Goal: Transaction & Acquisition: Purchase product/service

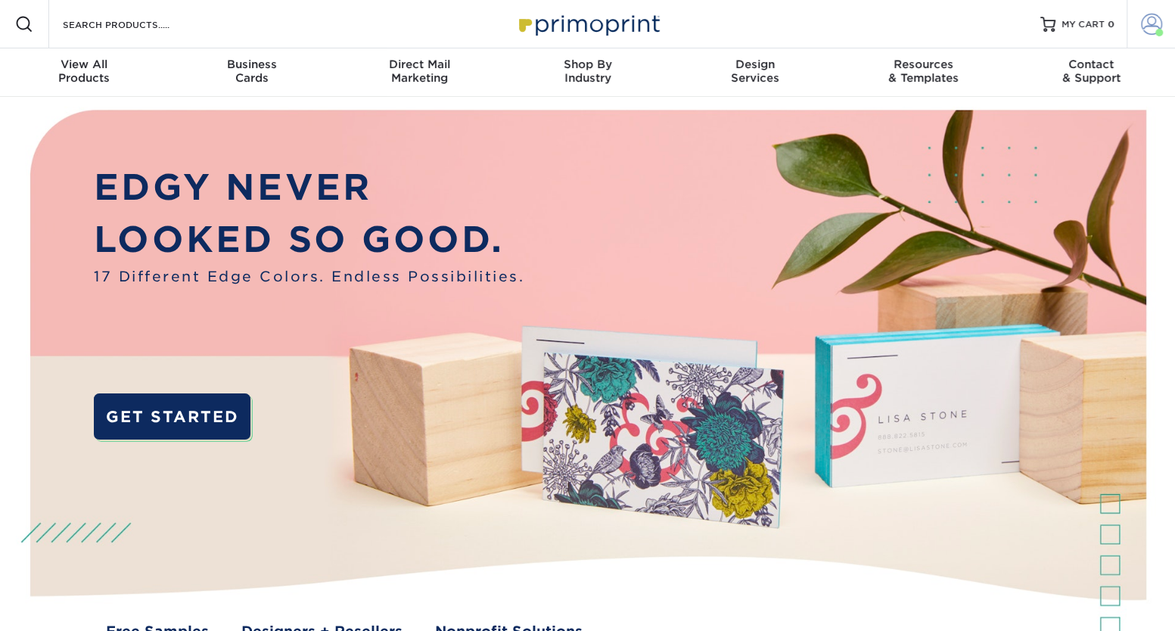
click at [1146, 23] on span at bounding box center [1151, 24] width 21 height 21
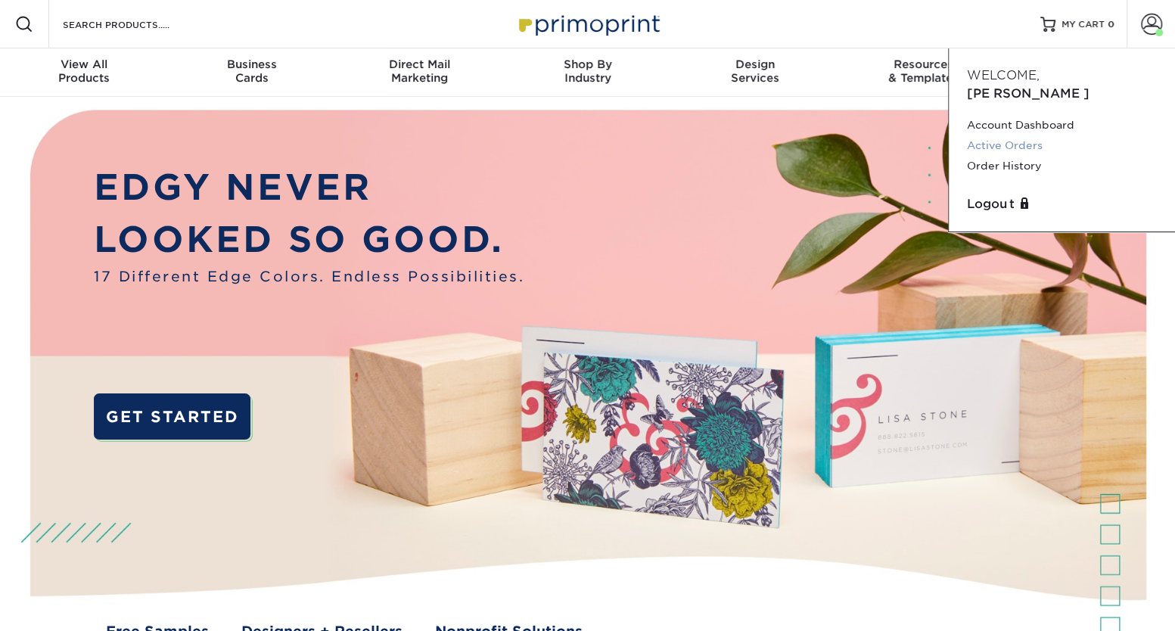
click at [1011, 135] on link "Active Orders" at bounding box center [1062, 145] width 190 height 20
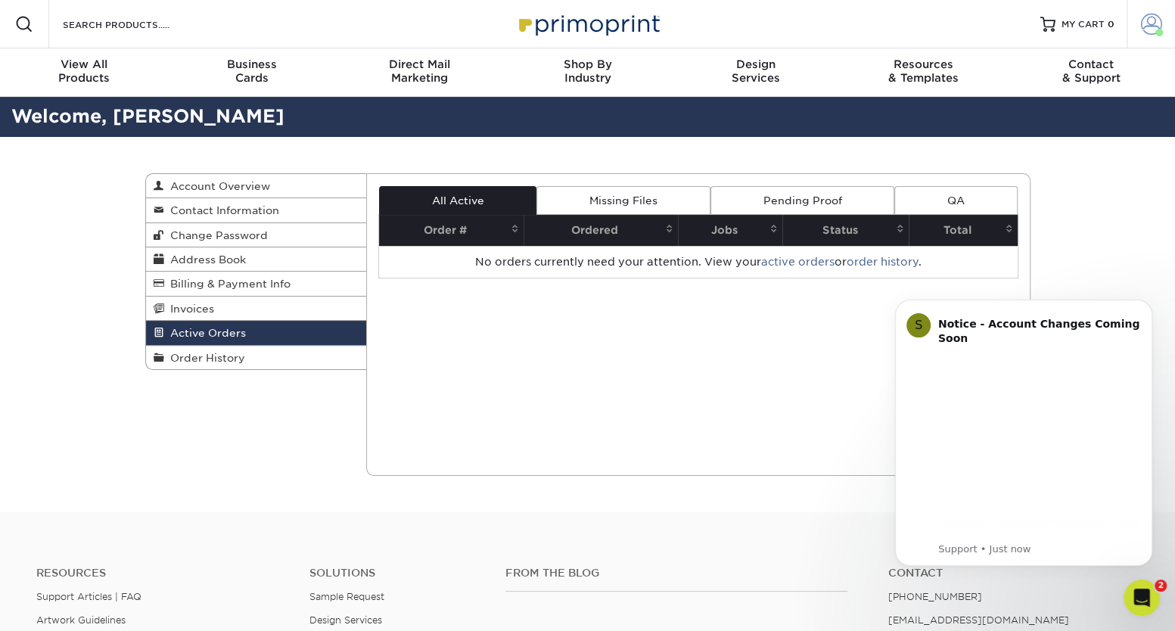
click at [1150, 30] on span at bounding box center [1151, 24] width 21 height 21
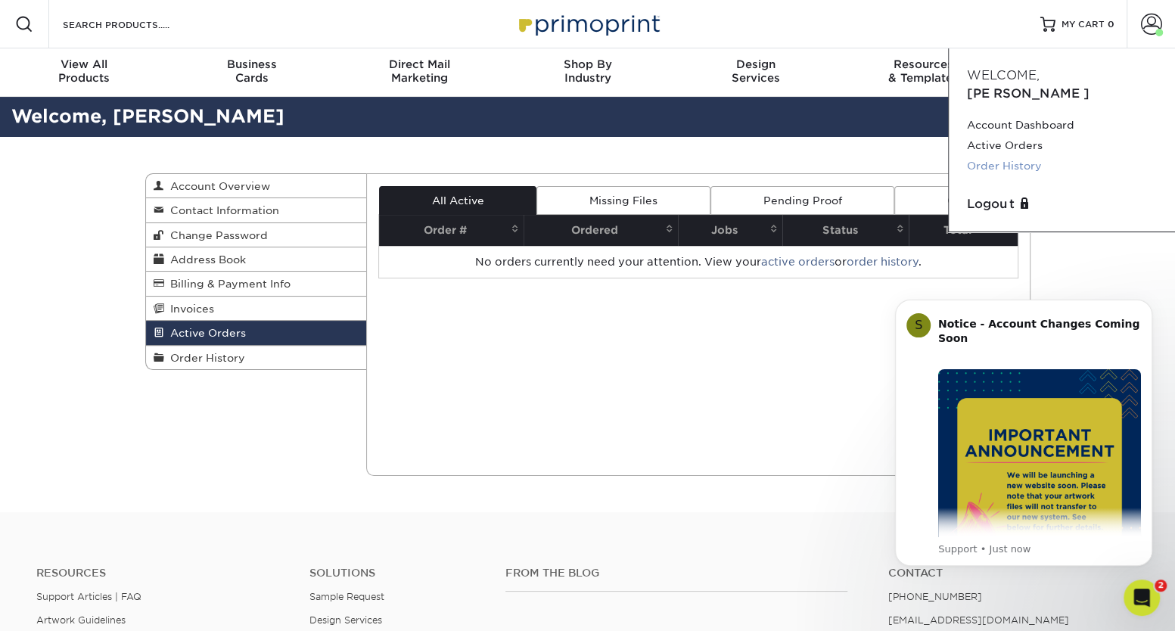
click at [997, 156] on link "Order History" at bounding box center [1062, 166] width 190 height 20
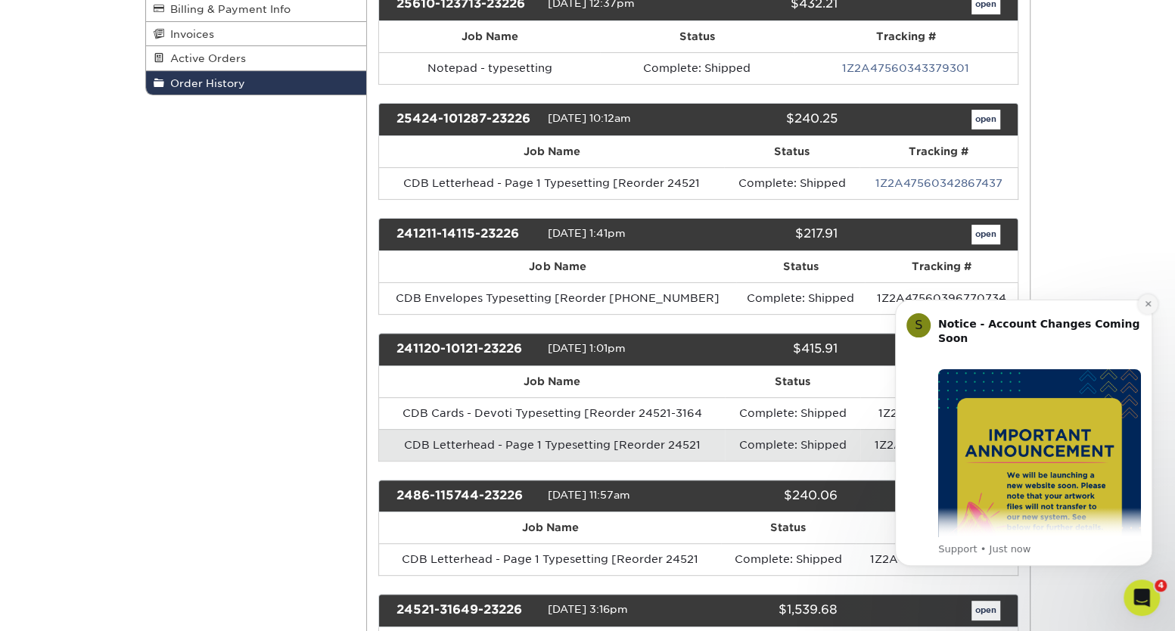
click at [1146, 308] on button "Dismiss notification" at bounding box center [1148, 304] width 20 height 20
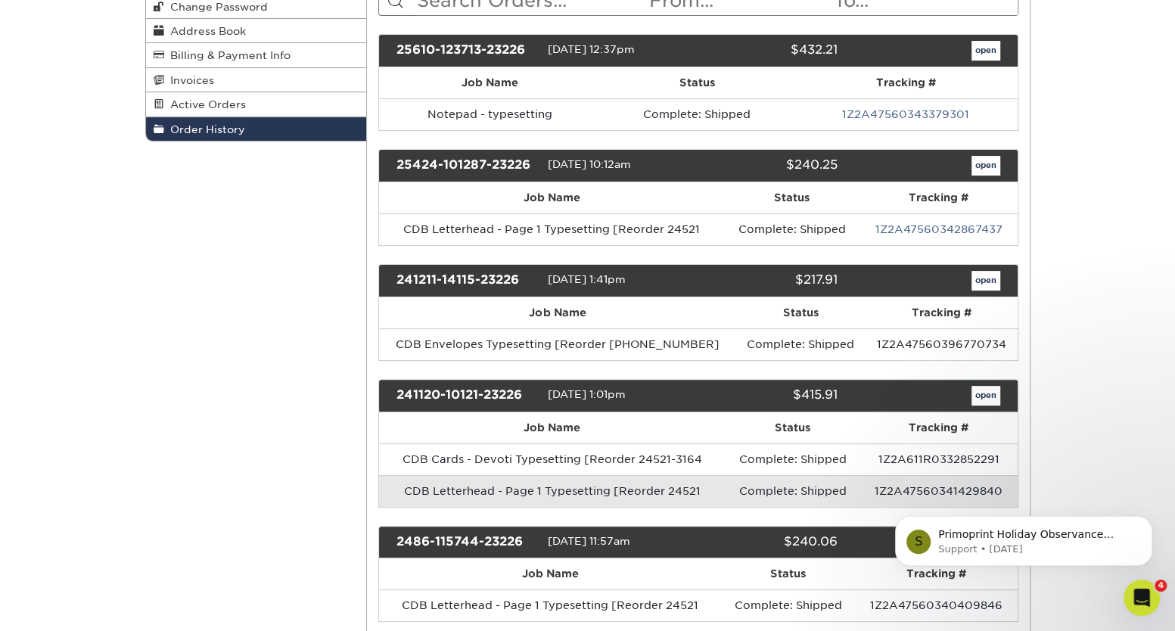
scroll to position [206, 0]
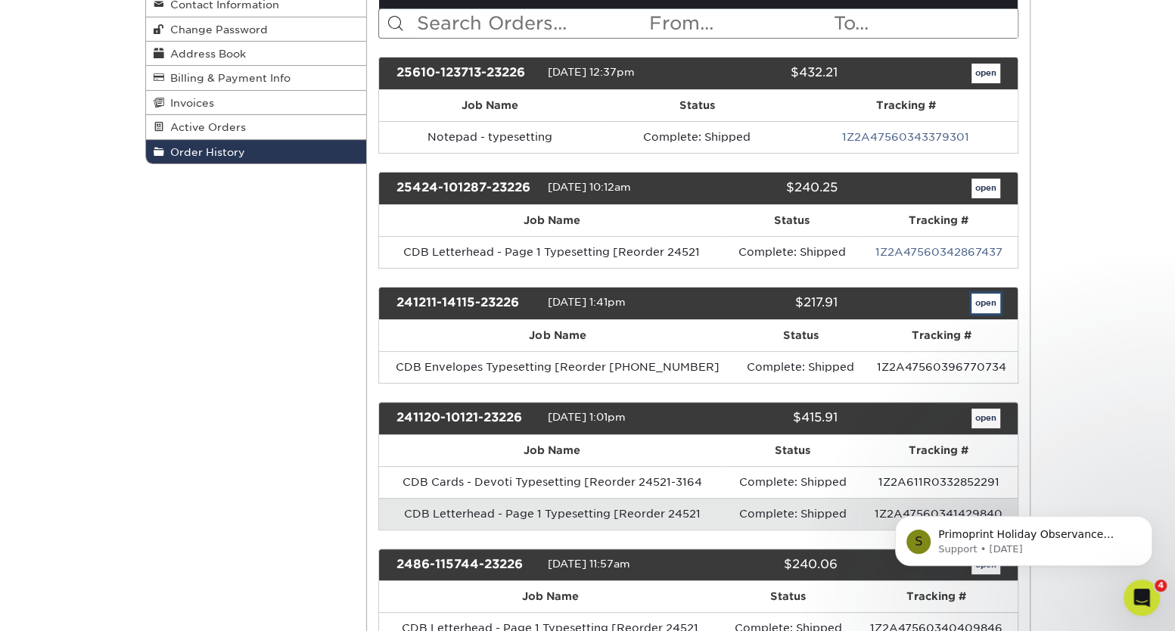
click at [990, 303] on link "open" at bounding box center [986, 304] width 29 height 20
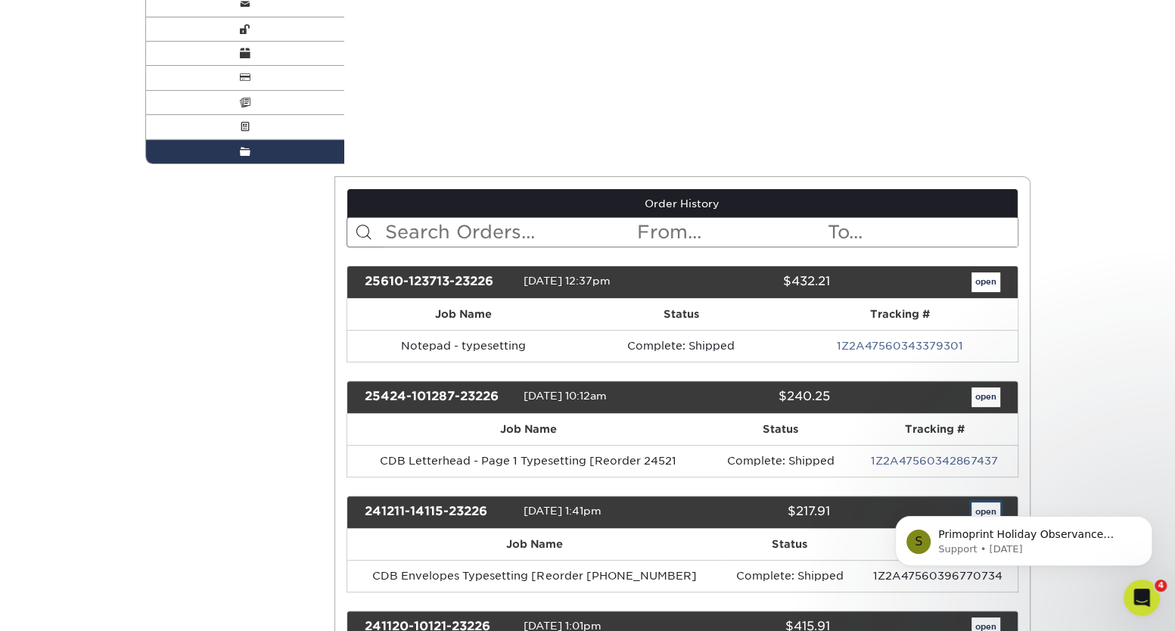
scroll to position [0, 0]
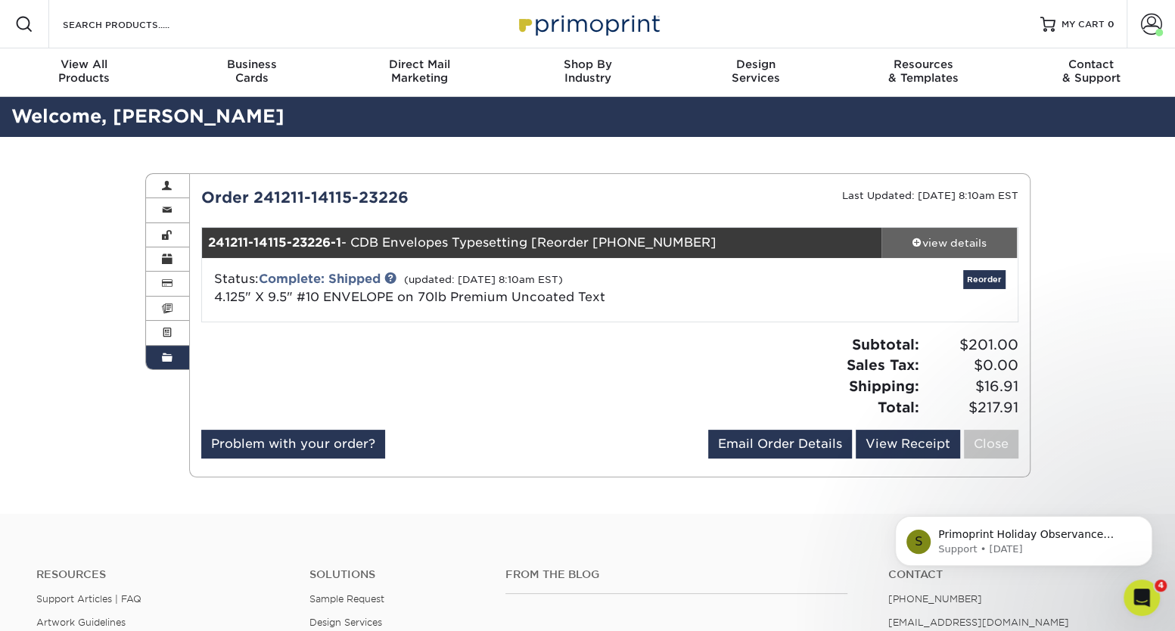
click at [933, 247] on div "view details" at bounding box center [949, 242] width 136 height 15
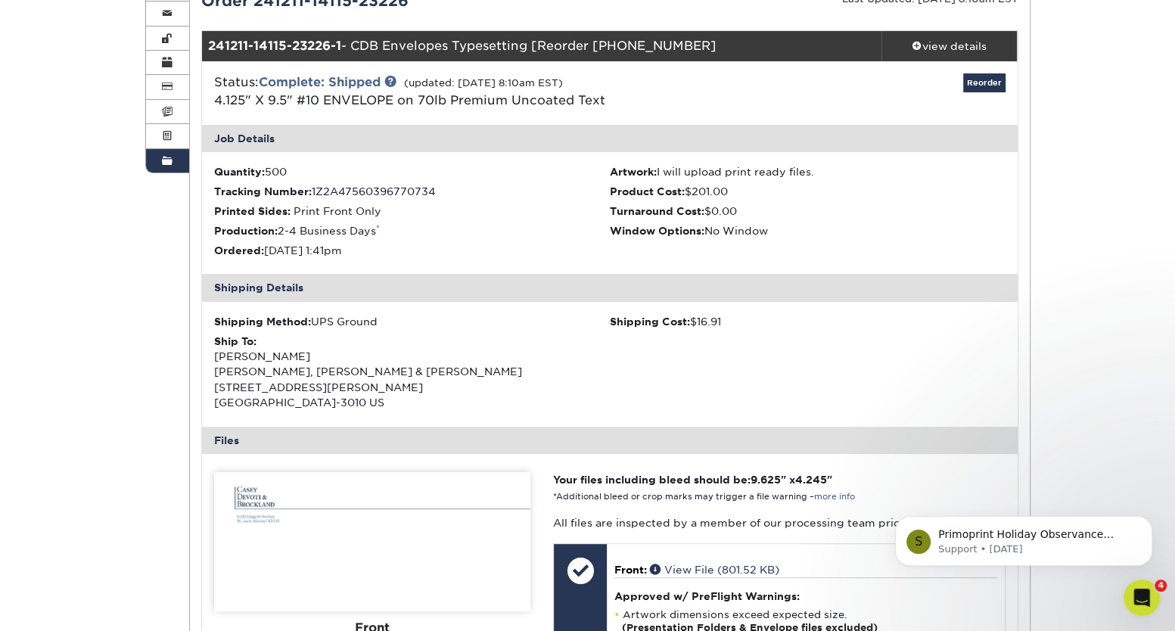
scroll to position [481, 0]
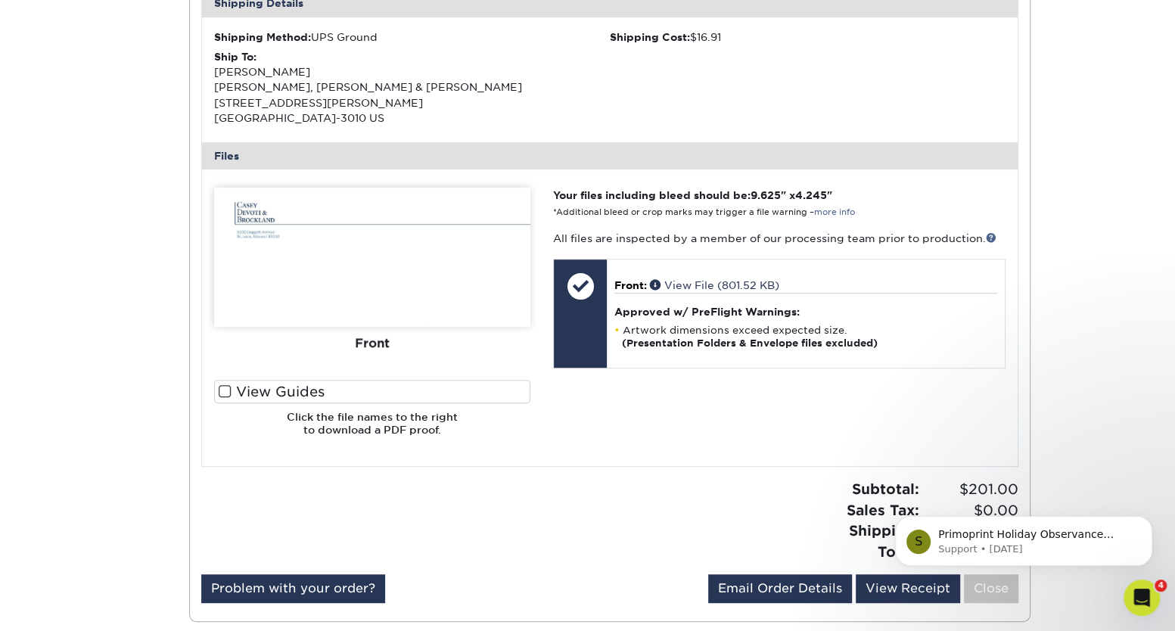
click at [769, 471] on div "Order 241211-14115-23226 Last Updated: 12/16/2024 8:10am EST 241211-14115-23226…" at bounding box center [609, 157] width 817 height 905
click at [735, 474] on div "Order 241211-14115-23226 Last Updated: 12/16/2024 8:10am EST 241211-14115-23226…" at bounding box center [609, 157] width 817 height 905
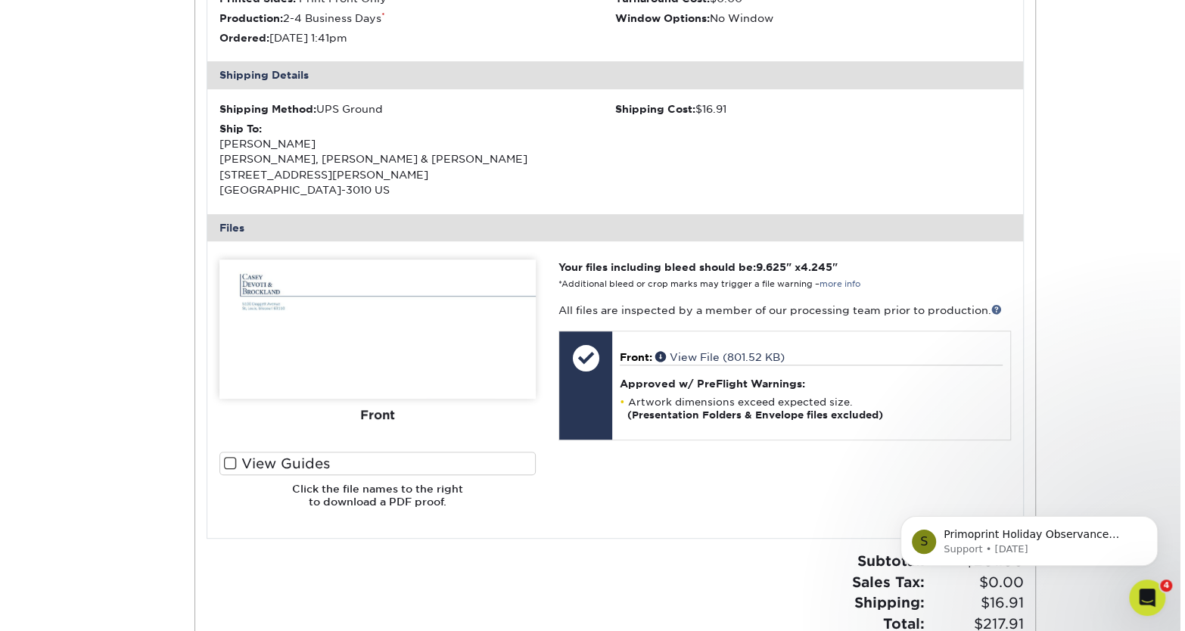
scroll to position [206, 0]
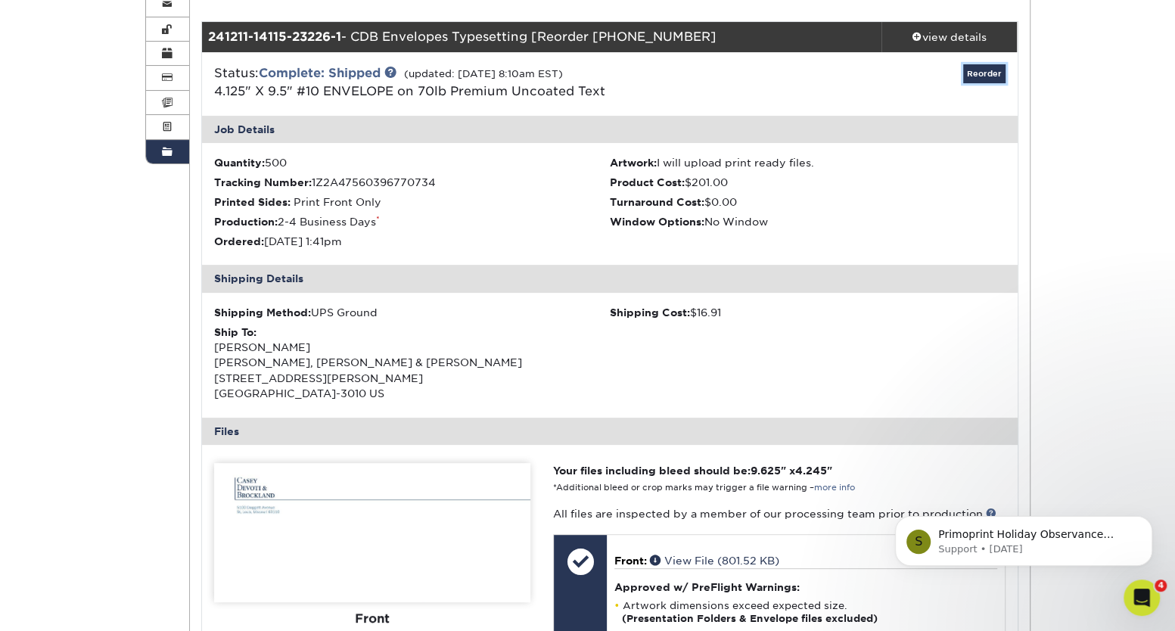
click at [980, 73] on link "Reorder" at bounding box center [984, 73] width 42 height 19
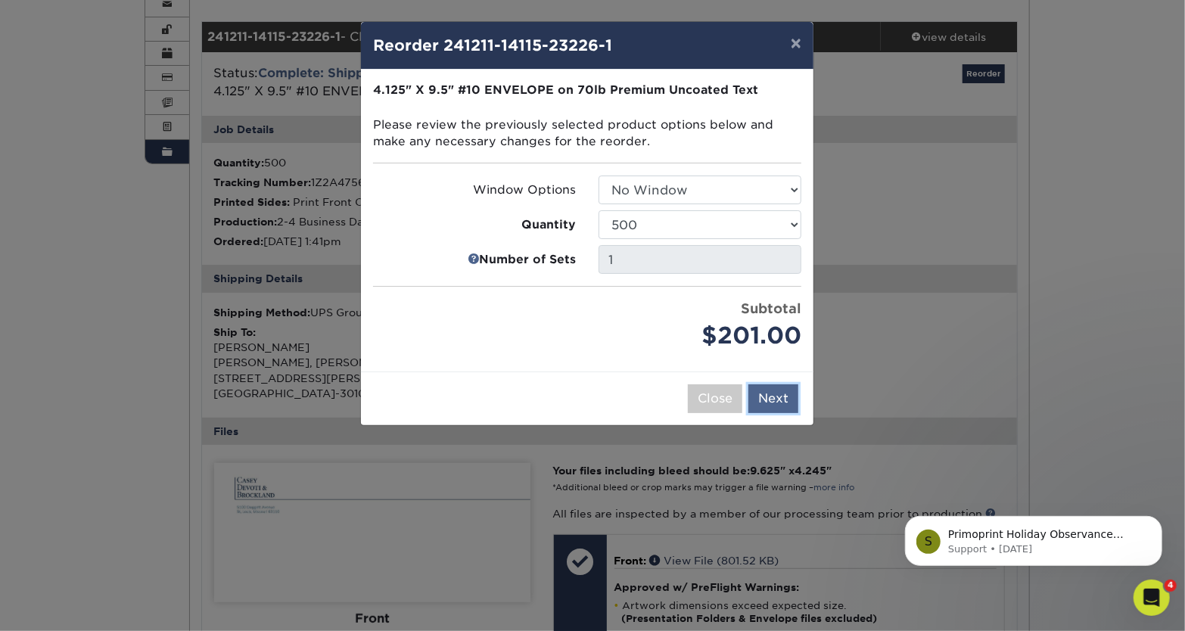
click at [781, 392] on button "Next" at bounding box center [773, 398] width 50 height 29
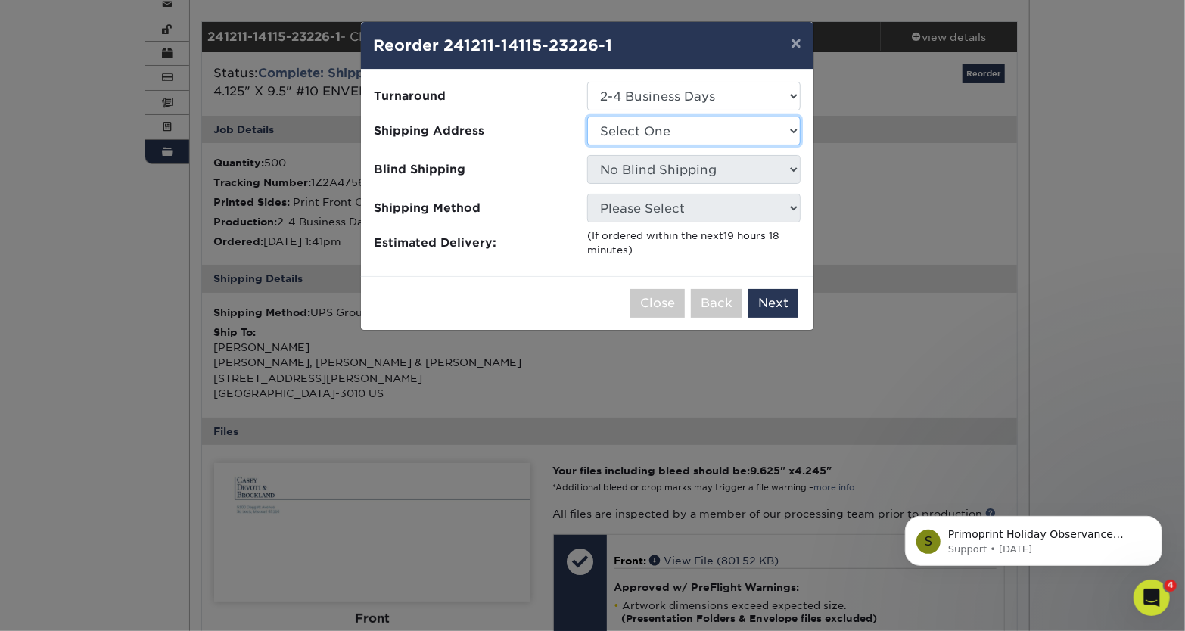
click at [673, 126] on select "Select One New: Casey, Devoti & Brockland" at bounding box center [693, 131] width 213 height 29
select select "193058"
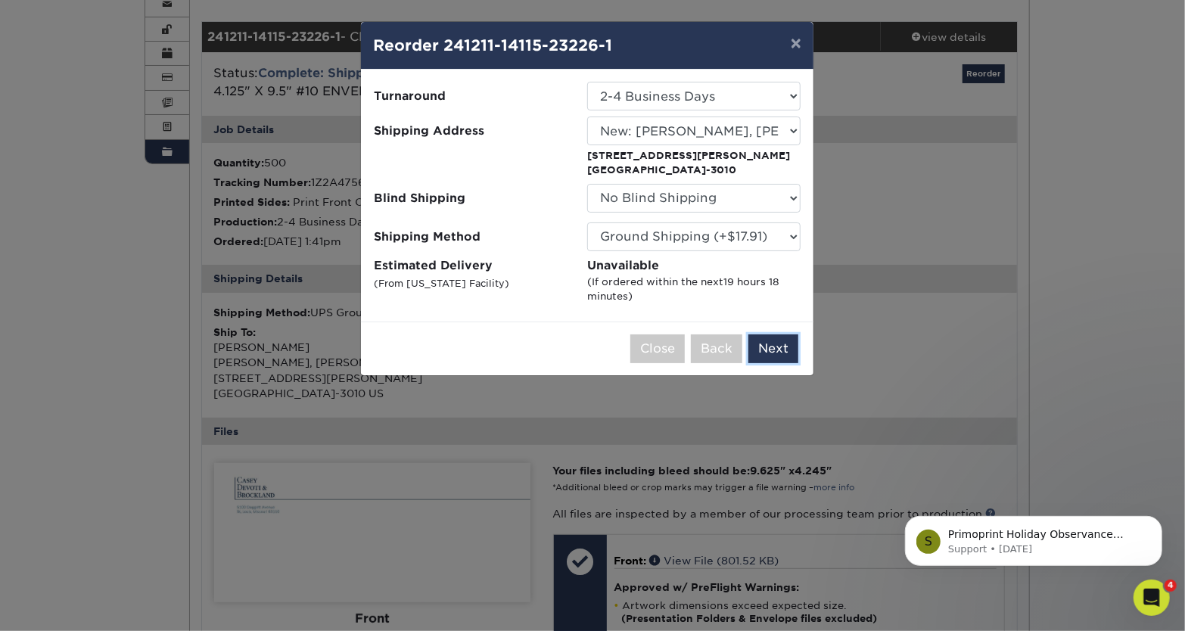
click at [759, 344] on button "Next" at bounding box center [773, 348] width 50 height 29
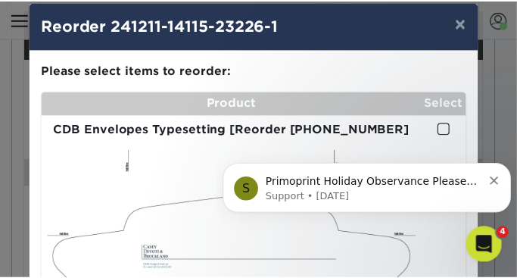
scroll to position [30, 0]
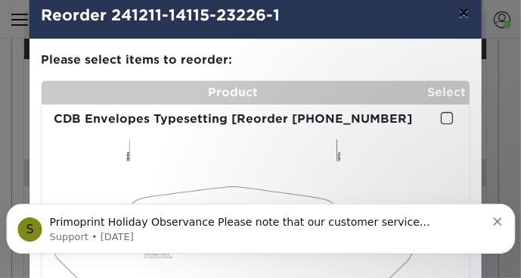
click at [465, 17] on button "×" at bounding box center [463, 13] width 35 height 42
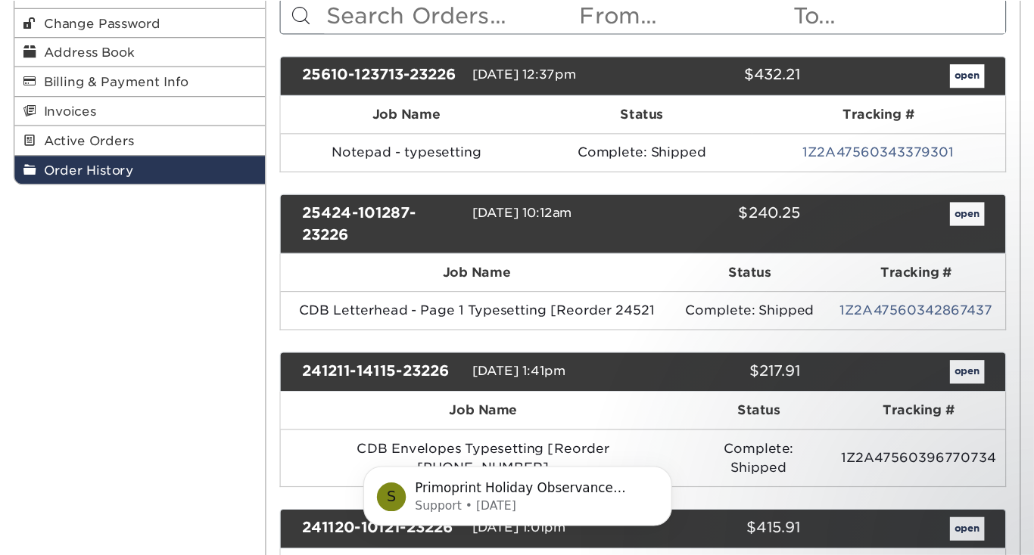
scroll to position [216, 0]
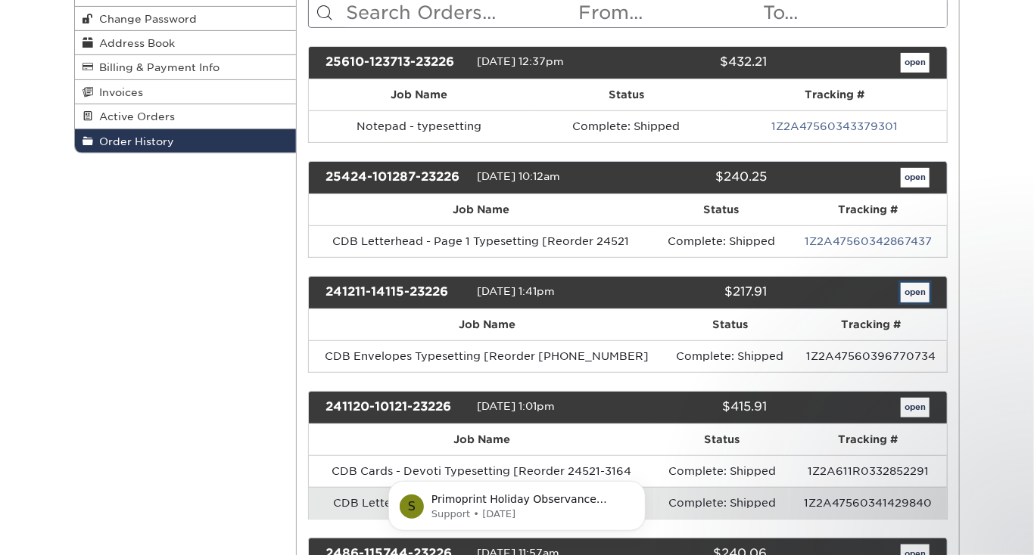
click at [916, 290] on link "open" at bounding box center [914, 293] width 29 height 20
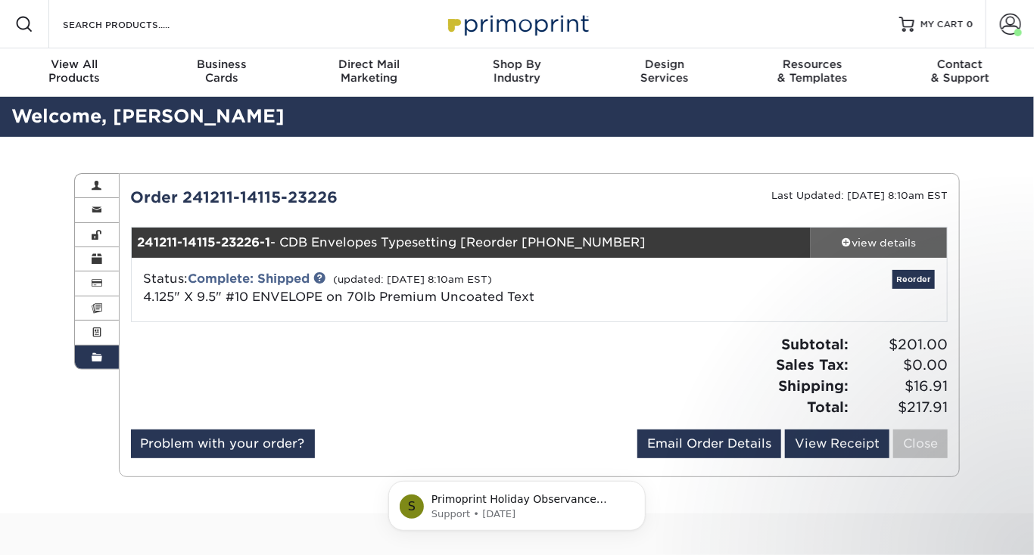
click at [864, 242] on div "view details" at bounding box center [878, 242] width 136 height 15
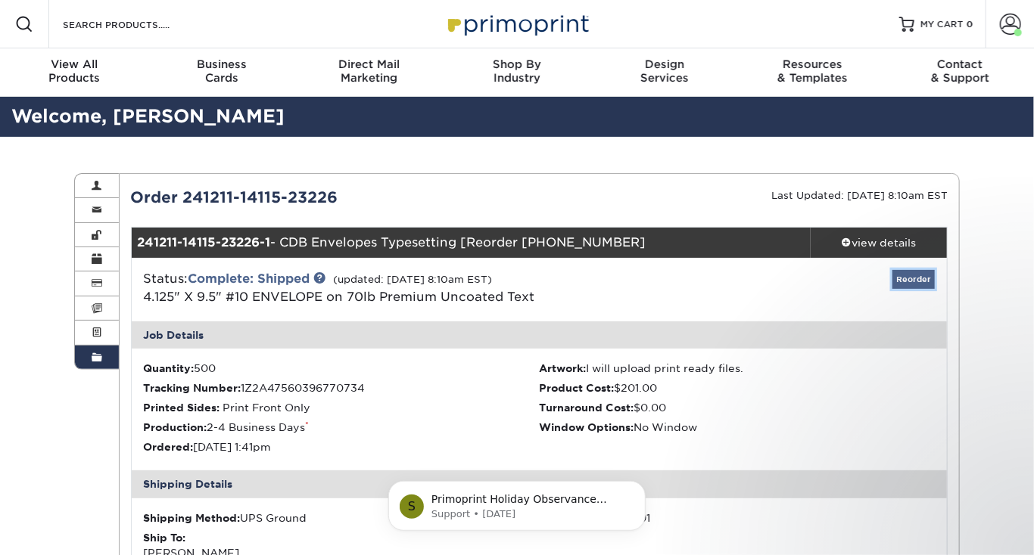
click at [915, 276] on link "Reorder" at bounding box center [913, 279] width 42 height 19
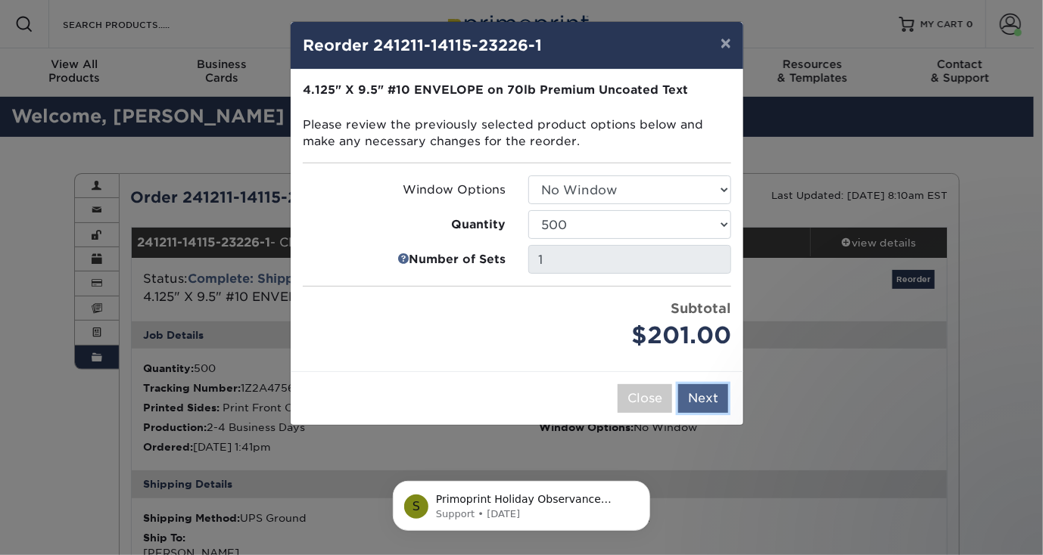
click at [703, 401] on button "Next" at bounding box center [703, 398] width 50 height 29
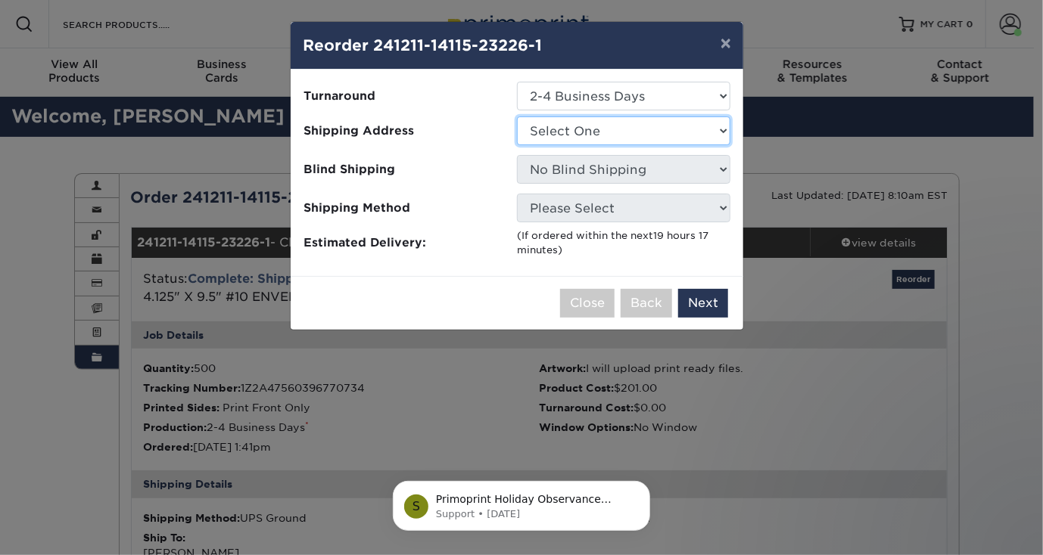
click at [625, 128] on select "Select One New: Casey, Devoti & Brockland" at bounding box center [623, 131] width 213 height 29
select select "193058"
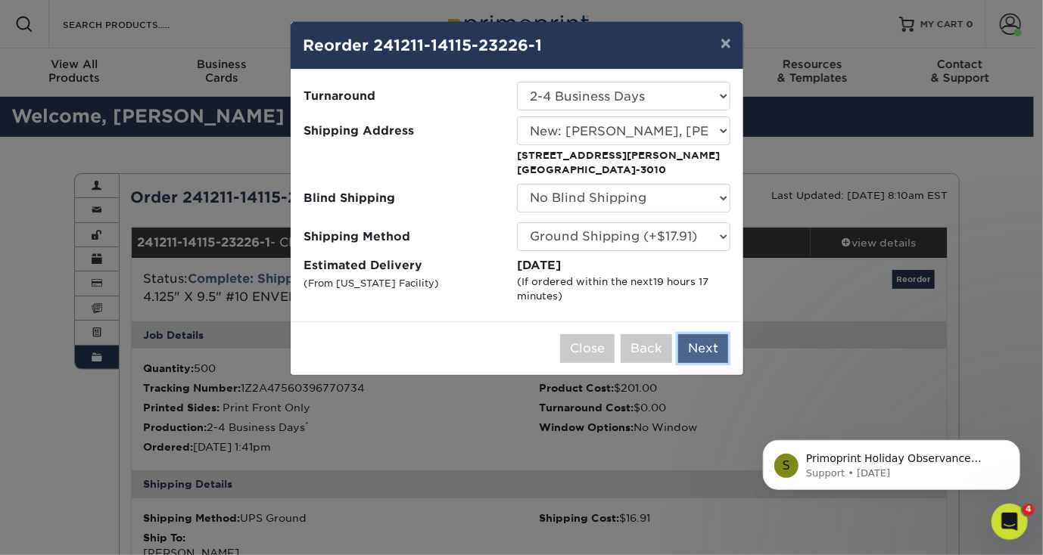
click at [684, 347] on button "Next" at bounding box center [703, 348] width 50 height 29
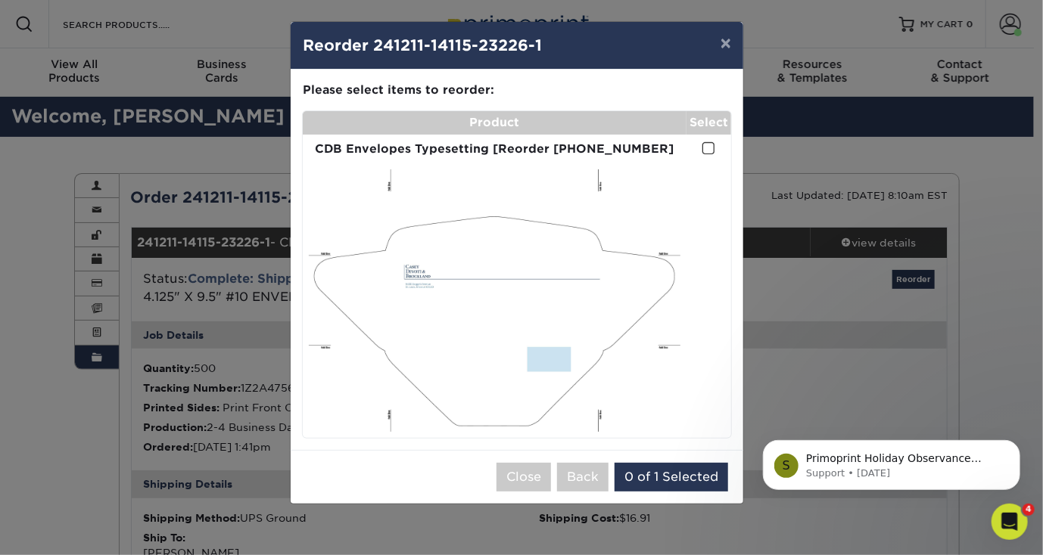
click at [710, 151] on span at bounding box center [708, 148] width 13 height 14
click at [0, 0] on input "checkbox" at bounding box center [0, 0] width 0 height 0
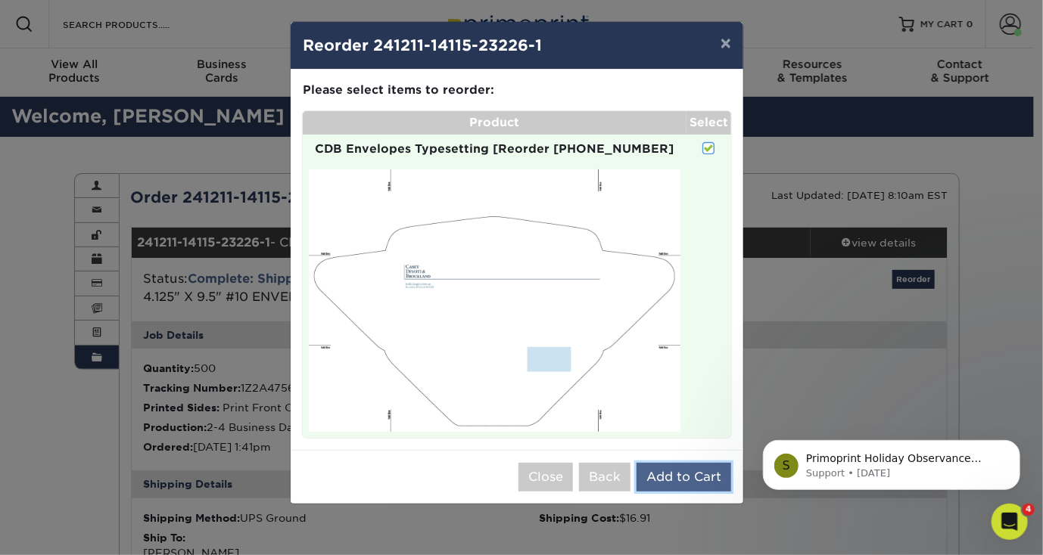
click at [674, 476] on button "Add to Cart" at bounding box center [683, 477] width 95 height 29
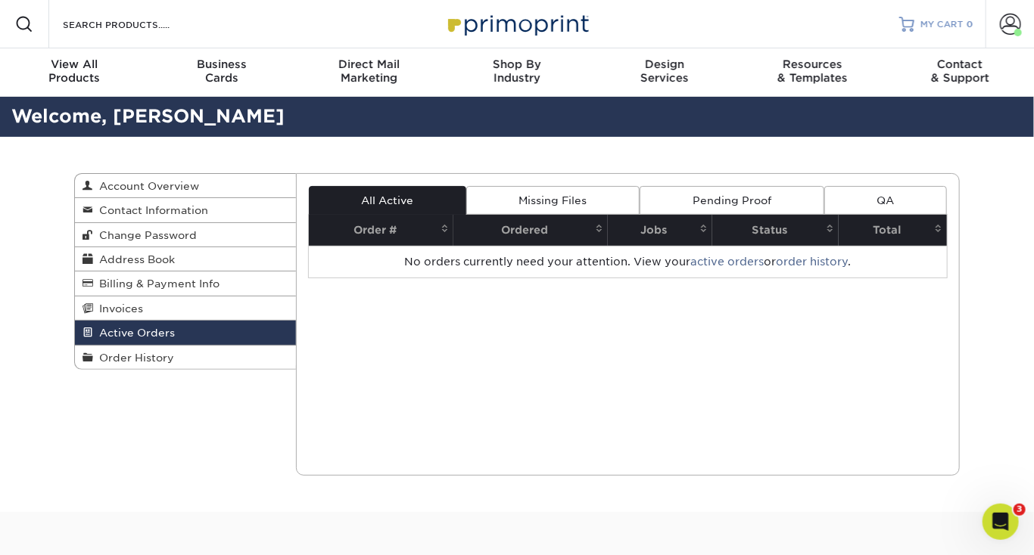
click at [944, 27] on span "MY CART" at bounding box center [941, 24] width 43 height 13
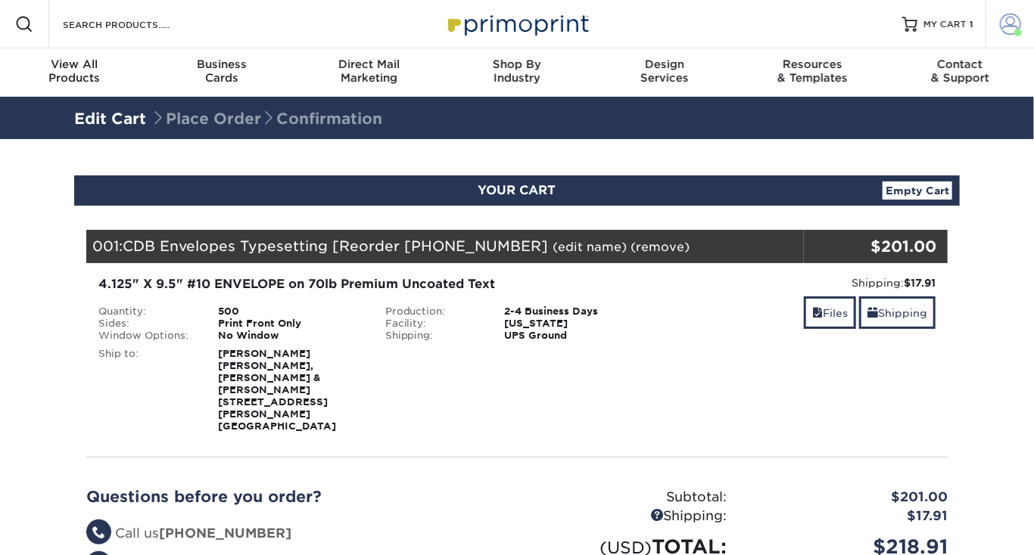
click at [1009, 26] on span at bounding box center [1010, 24] width 21 height 21
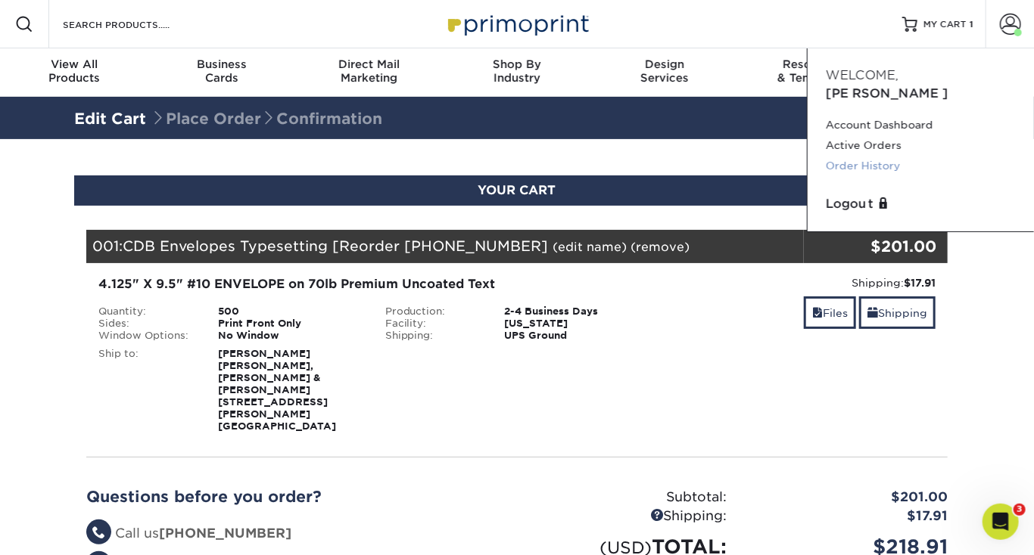
click at [863, 156] on link "Order History" at bounding box center [921, 166] width 190 height 20
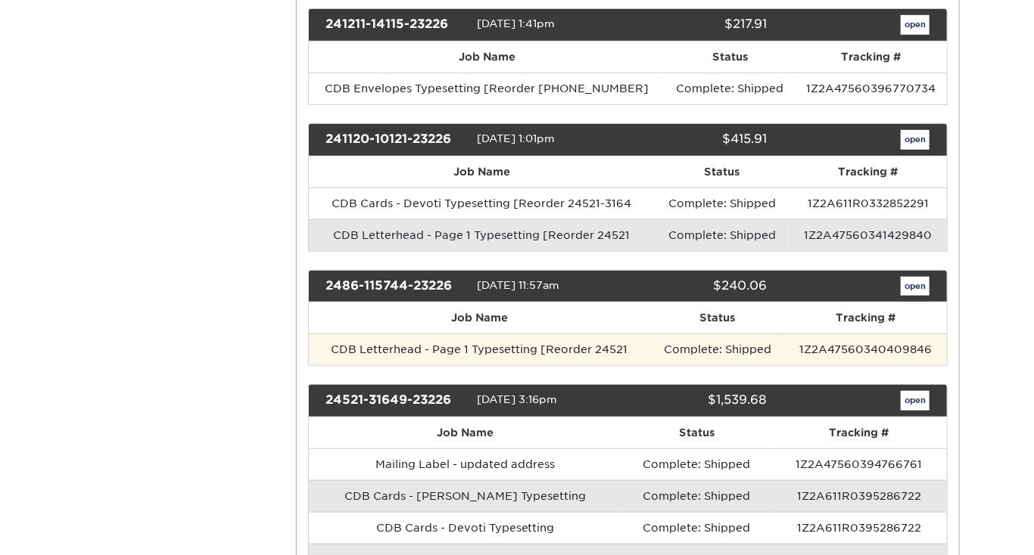
scroll to position [666, 0]
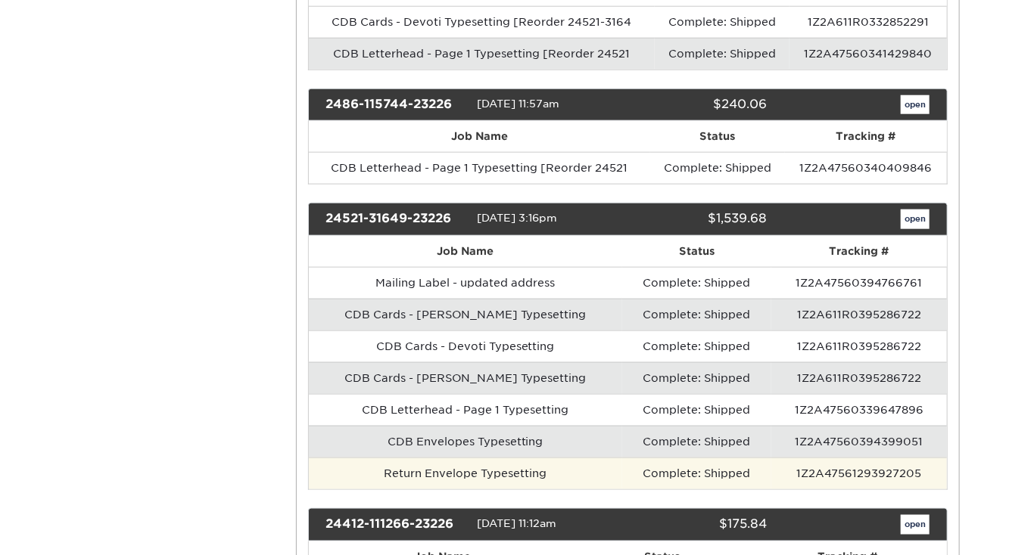
click at [697, 465] on td "Complete: Shipped" at bounding box center [696, 474] width 149 height 32
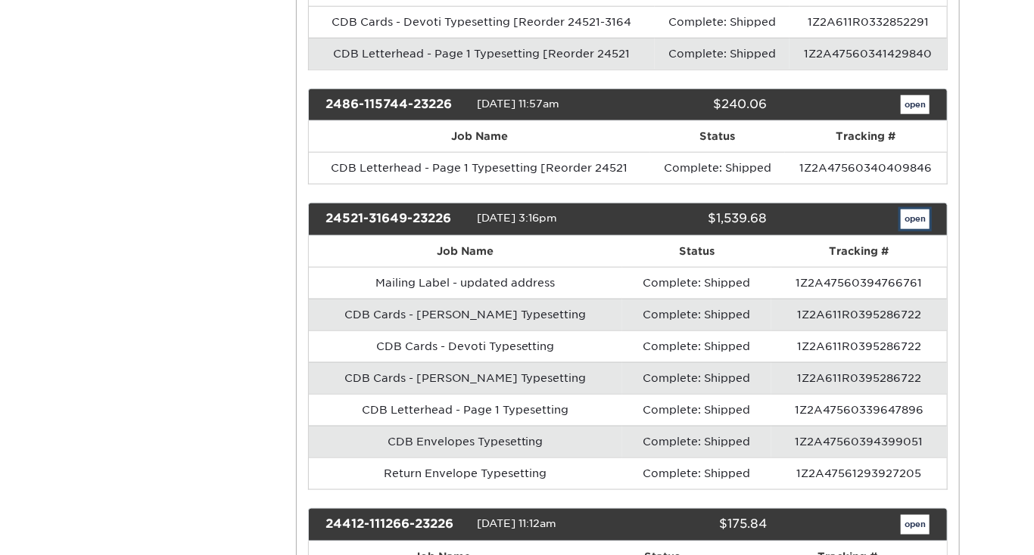
click at [912, 216] on link "open" at bounding box center [914, 220] width 29 height 20
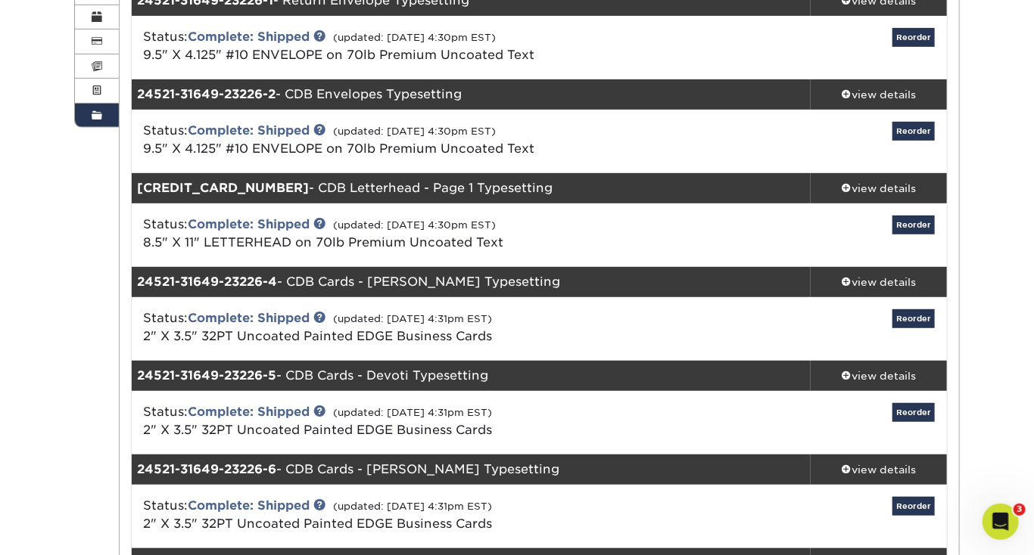
scroll to position [182, 0]
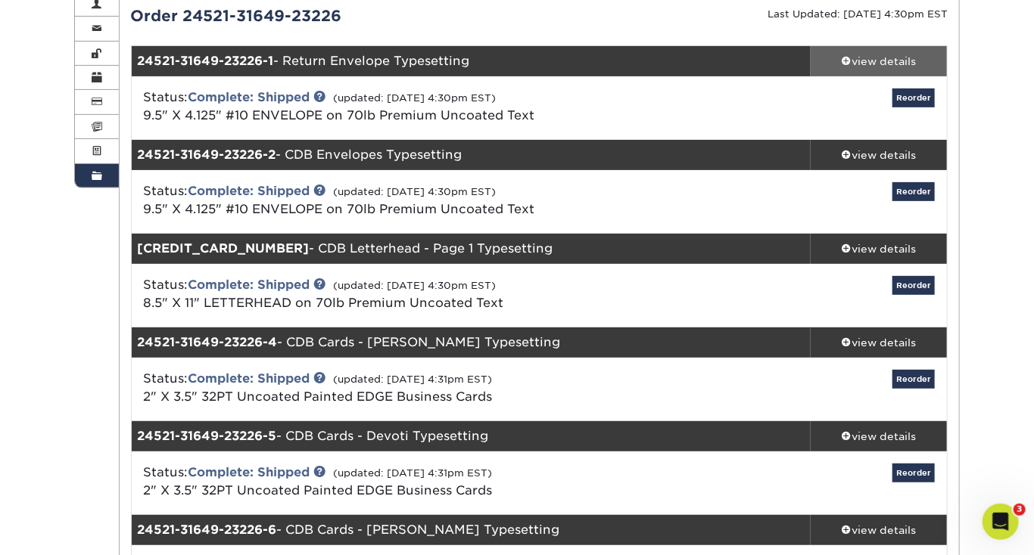
click at [857, 59] on div "view details" at bounding box center [878, 61] width 136 height 15
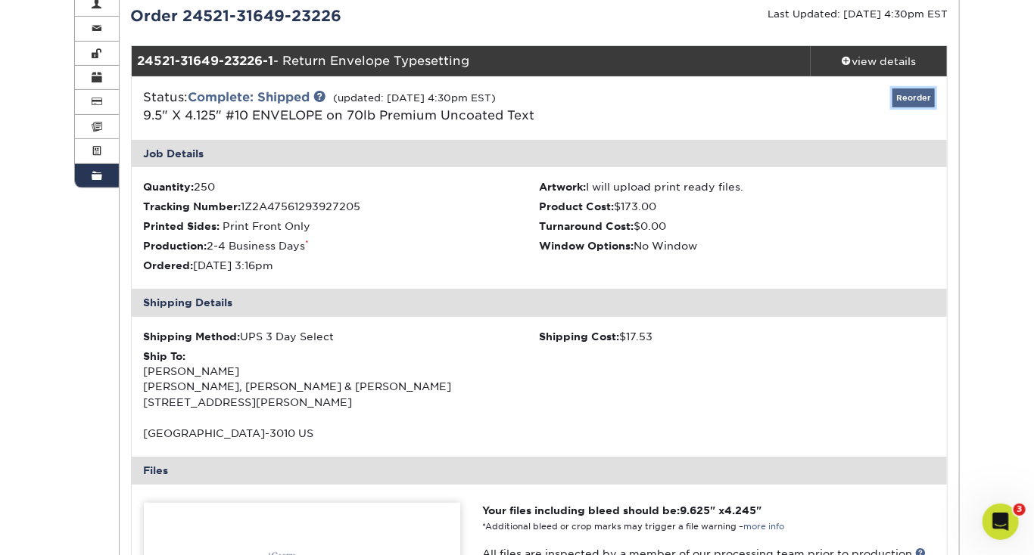
click at [908, 100] on link "Reorder" at bounding box center [913, 98] width 42 height 19
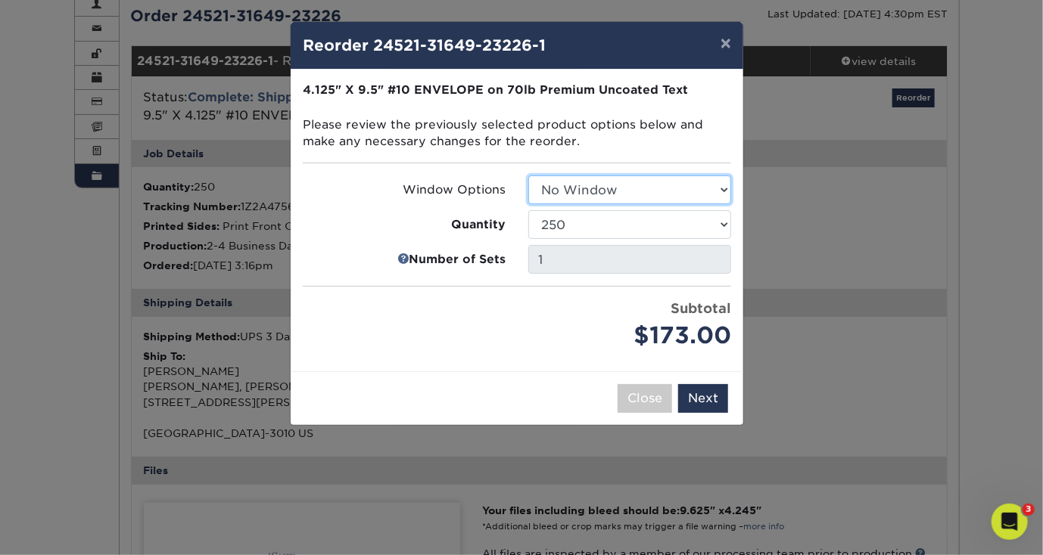
click at [623, 197] on select "Select Option No Window Window (Left Side)" at bounding box center [629, 190] width 203 height 29
click at [528, 176] on select "Select Option No Window Window (Left Side)" at bounding box center [629, 190] width 203 height 29
click at [562, 372] on div "Close Back Next Add to Cart" at bounding box center [517, 399] width 452 height 54
click at [700, 397] on button "Next" at bounding box center [703, 398] width 50 height 29
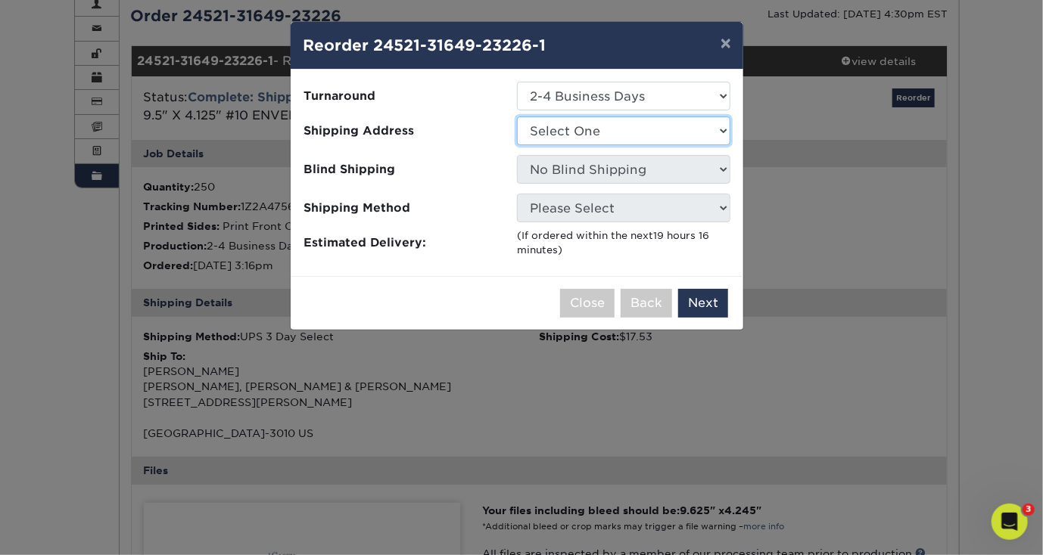
click at [567, 140] on select "Select One New: Casey, Devoti & Brockland" at bounding box center [623, 131] width 213 height 29
select select "193058"
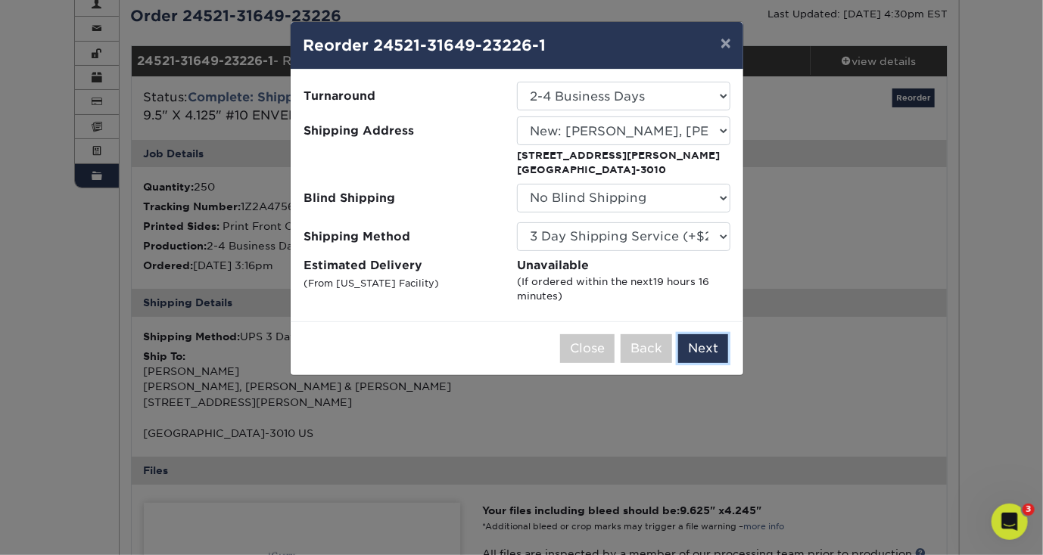
click at [711, 347] on button "Next" at bounding box center [703, 348] width 50 height 29
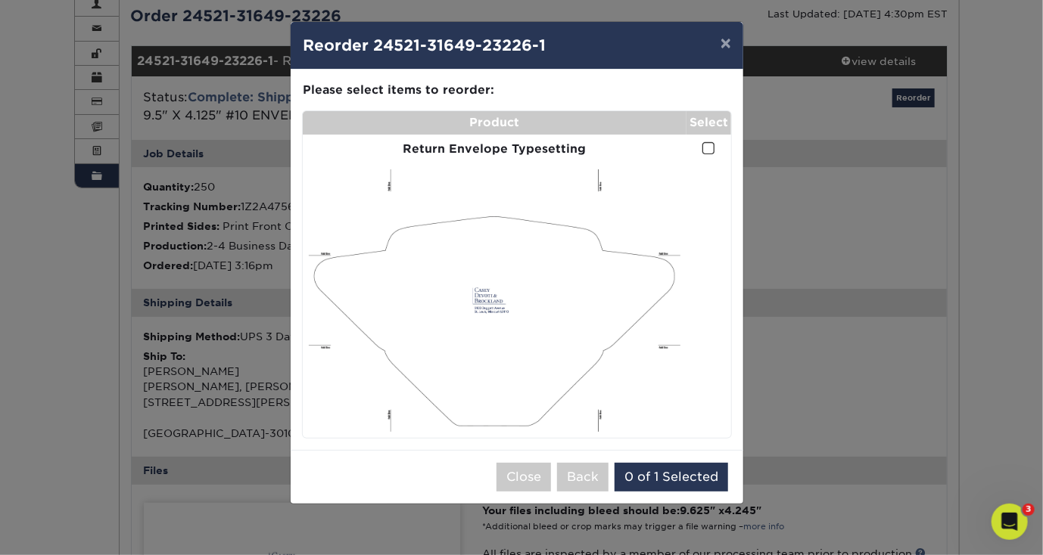
click at [706, 148] on span at bounding box center [708, 148] width 13 height 14
click at [0, 0] on input "checkbox" at bounding box center [0, 0] width 0 height 0
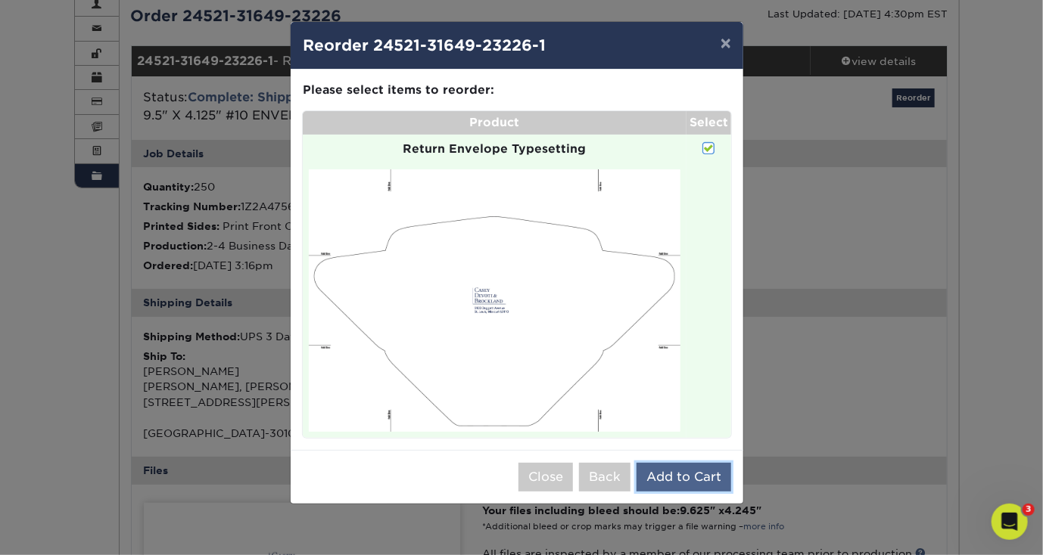
click at [687, 474] on button "Add to Cart" at bounding box center [683, 477] width 95 height 29
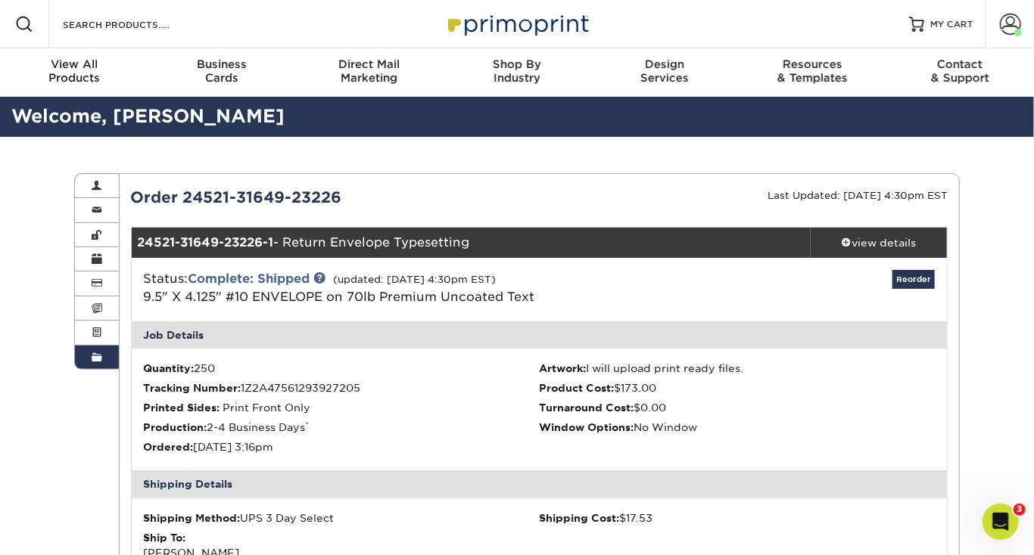
scroll to position [0, 0]
click at [953, 26] on span "MY CART" at bounding box center [951, 24] width 43 height 13
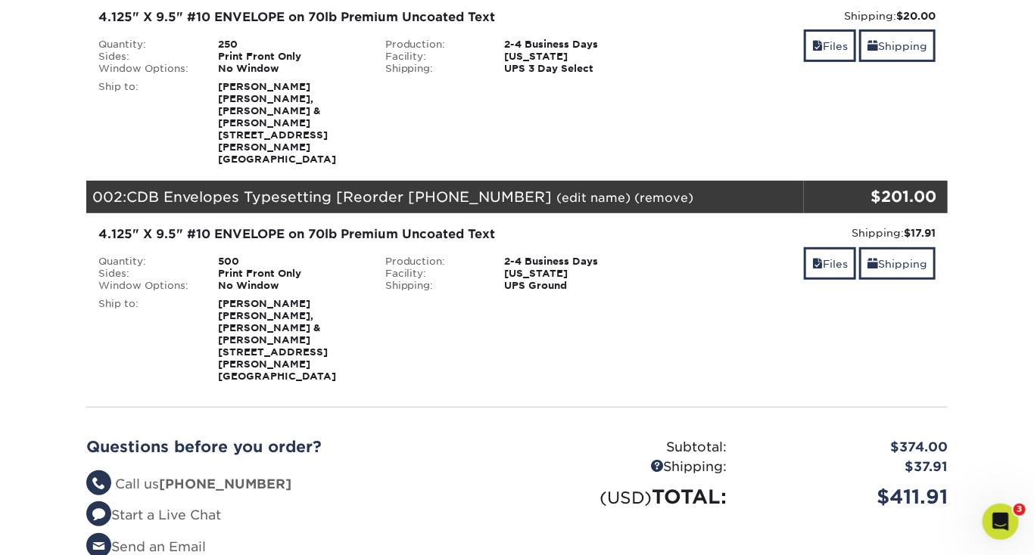
scroll to position [303, 0]
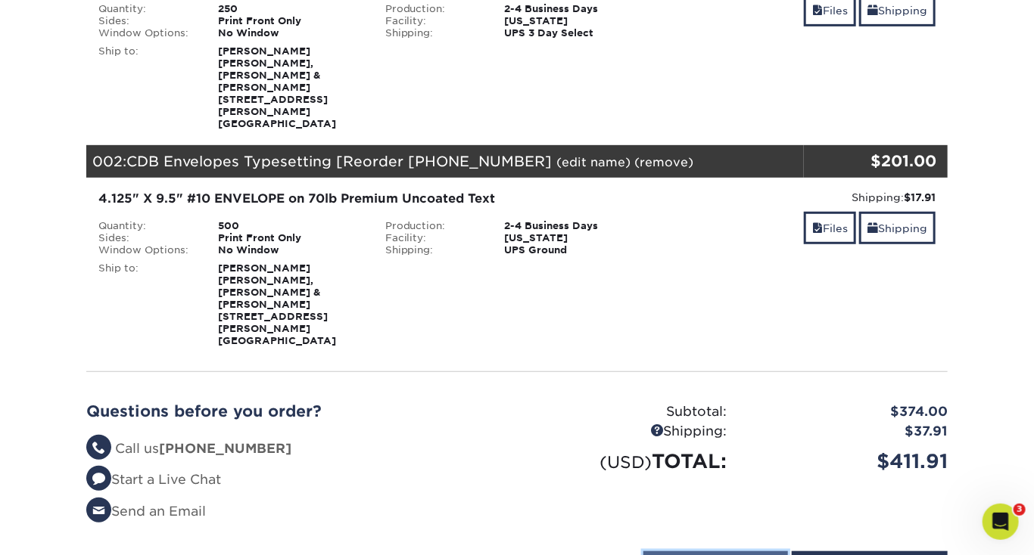
click at [775, 552] on input "Continue Shopping" at bounding box center [715, 566] width 145 height 29
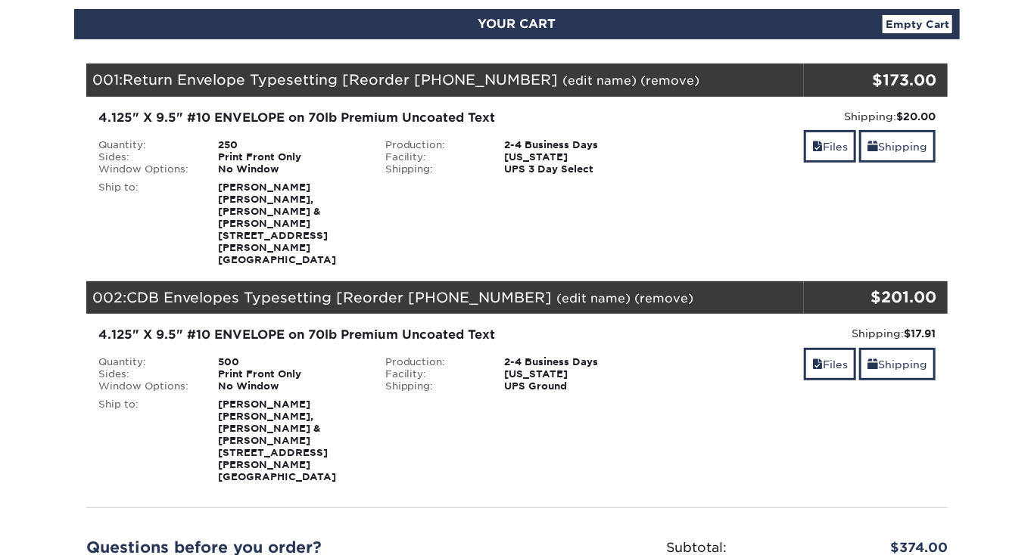
scroll to position [424, 0]
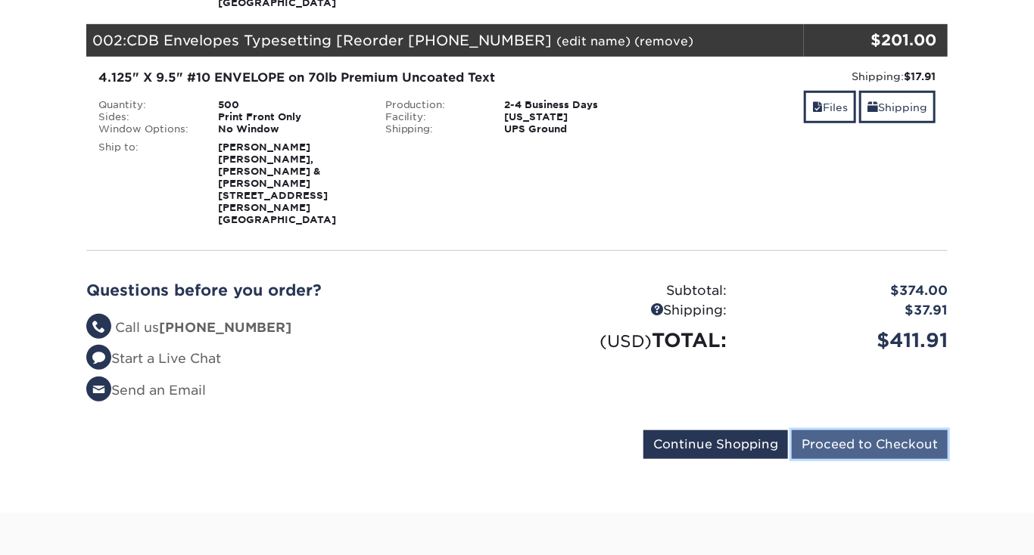
click at [862, 431] on input "Proceed to Checkout" at bounding box center [869, 445] width 156 height 29
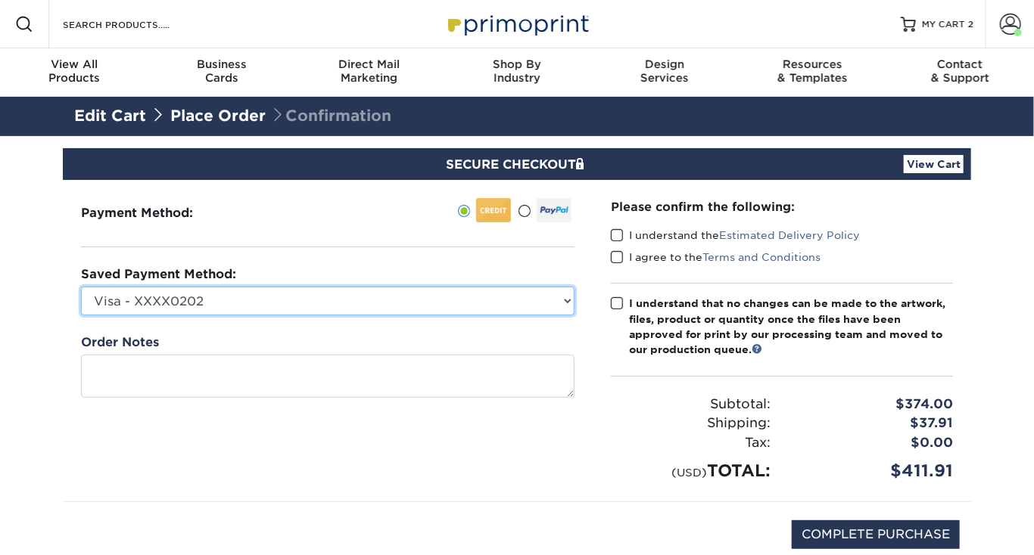
click at [469, 299] on select "Visa - XXXX0202 Visa - XXXX5009 Visa - XXXX9229 Visa - XXXX4792 New Credit Card" at bounding box center [327, 301] width 493 height 29
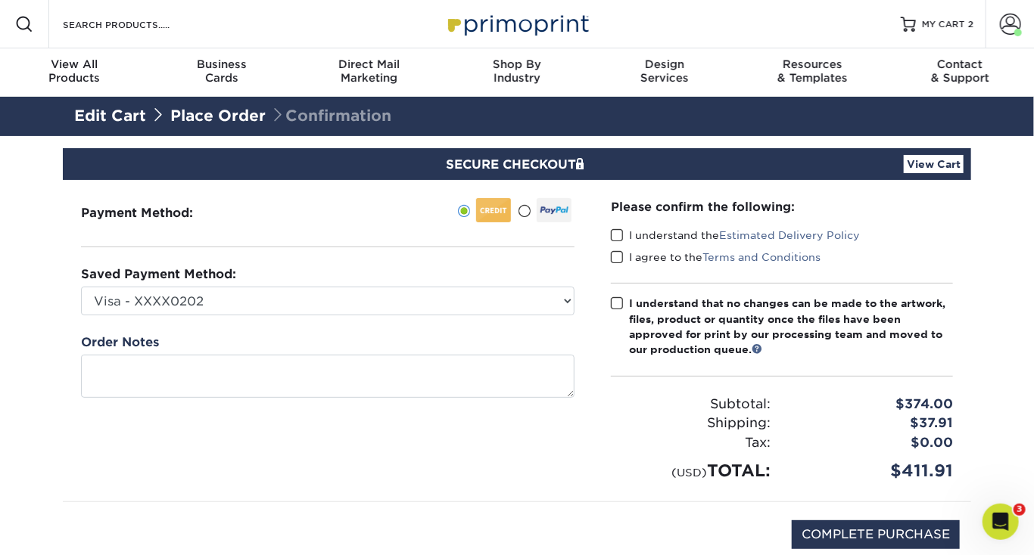
click at [300, 242] on div "Payment Method:" at bounding box center [328, 341] width 530 height 322
click at [617, 234] on span at bounding box center [617, 236] width 13 height 14
click at [0, 0] on input "I understand the Estimated Delivery Policy" at bounding box center [0, 0] width 0 height 0
click at [620, 259] on span at bounding box center [617, 257] width 13 height 14
click at [0, 0] on input "I agree to the Terms and Conditions" at bounding box center [0, 0] width 0 height 0
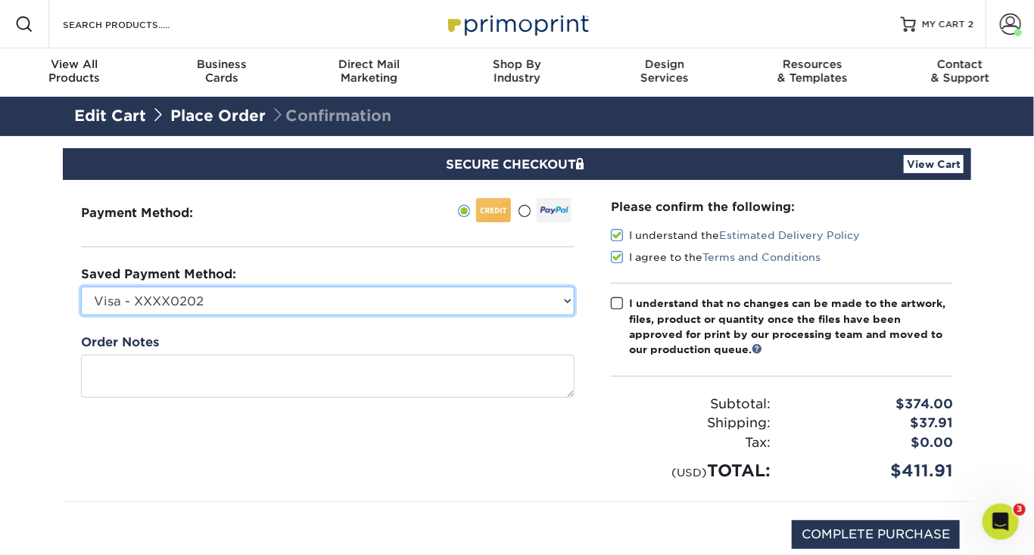
click at [378, 300] on select "Visa - XXXX0202 Visa - XXXX5009 Visa - XXXX9229 Visa - XXXX4792 New Credit Card" at bounding box center [327, 301] width 493 height 29
select select
click at [81, 287] on select "Visa - XXXX0202 Visa - XXXX5009 Visa - XXXX9229 Visa - XXXX4792 New Credit Card" at bounding box center [327, 301] width 493 height 29
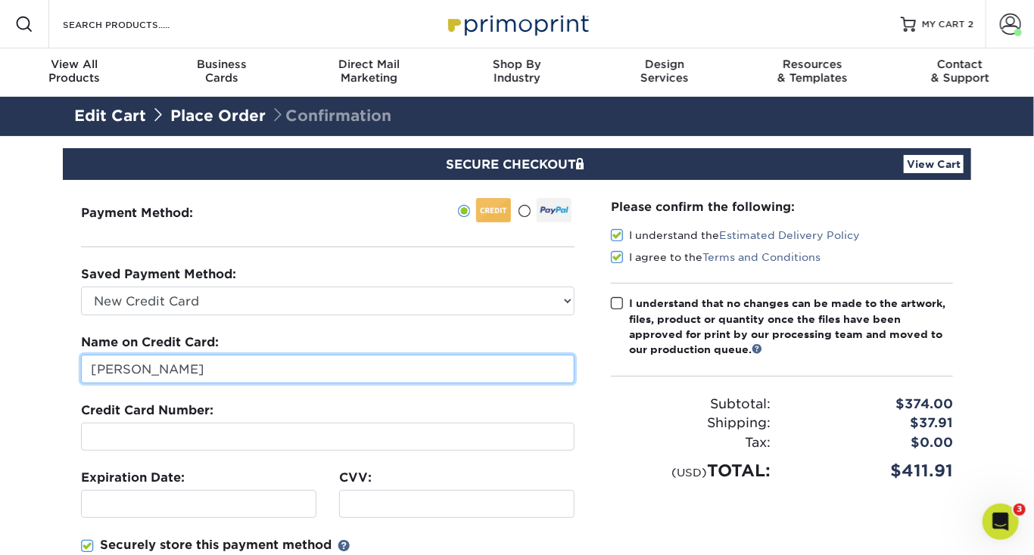
drag, startPoint x: 213, startPoint y: 366, endPoint x: -109, endPoint y: 356, distance: 321.7
type input "Matthew Casey"
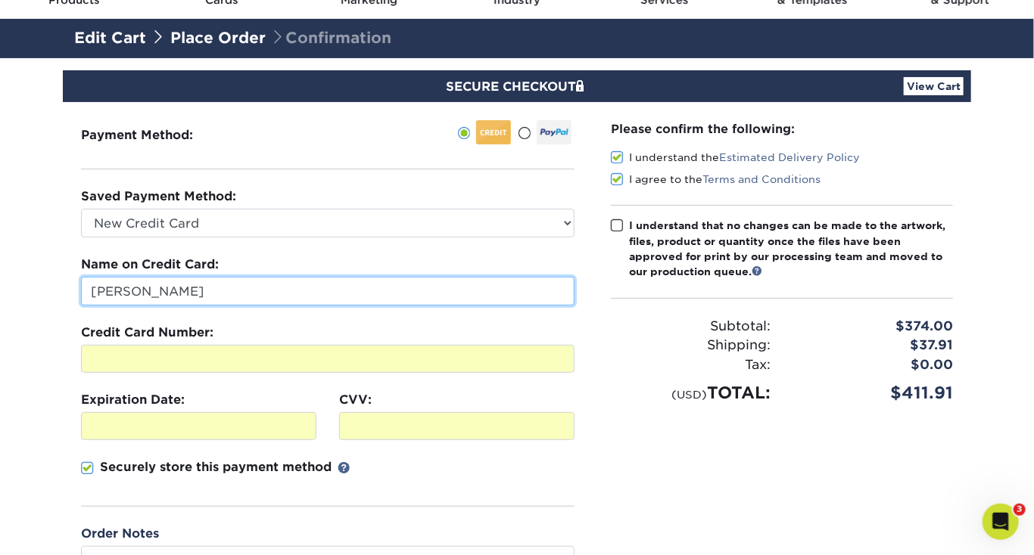
scroll to position [61, 0]
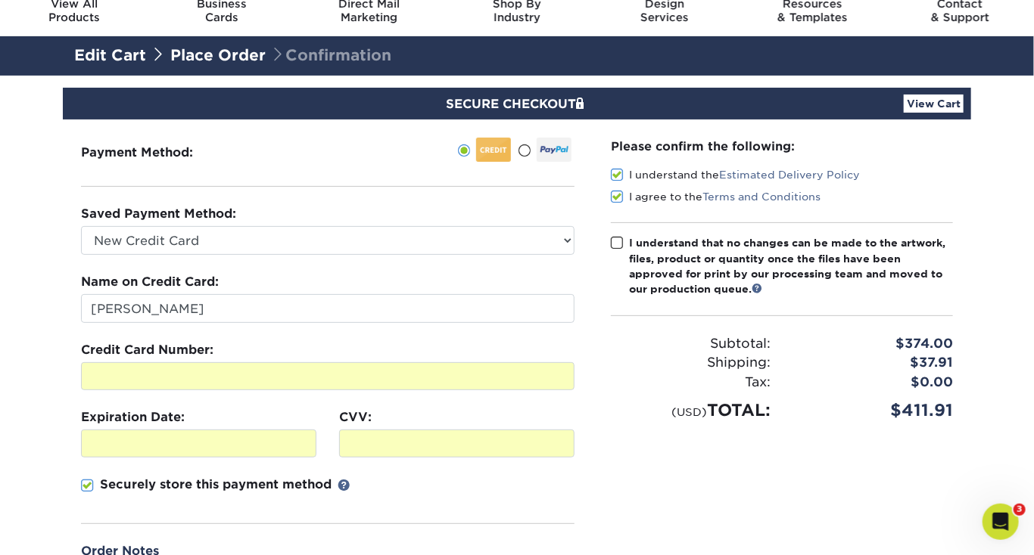
click at [618, 242] on span at bounding box center [617, 243] width 13 height 14
click at [0, 0] on input "I understand that no changes can be made to the artwork, files, product or quan…" at bounding box center [0, 0] width 0 height 0
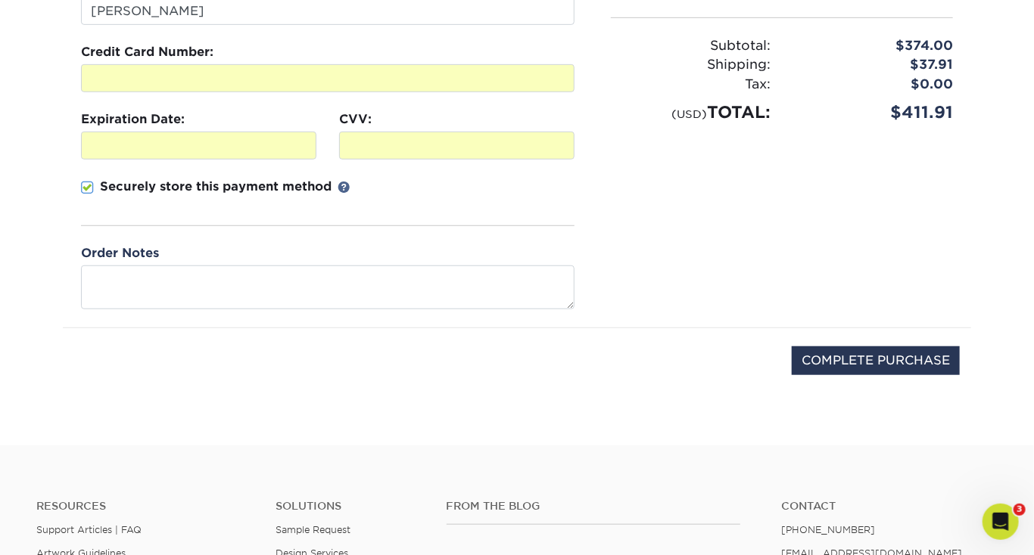
scroll to position [545, 0]
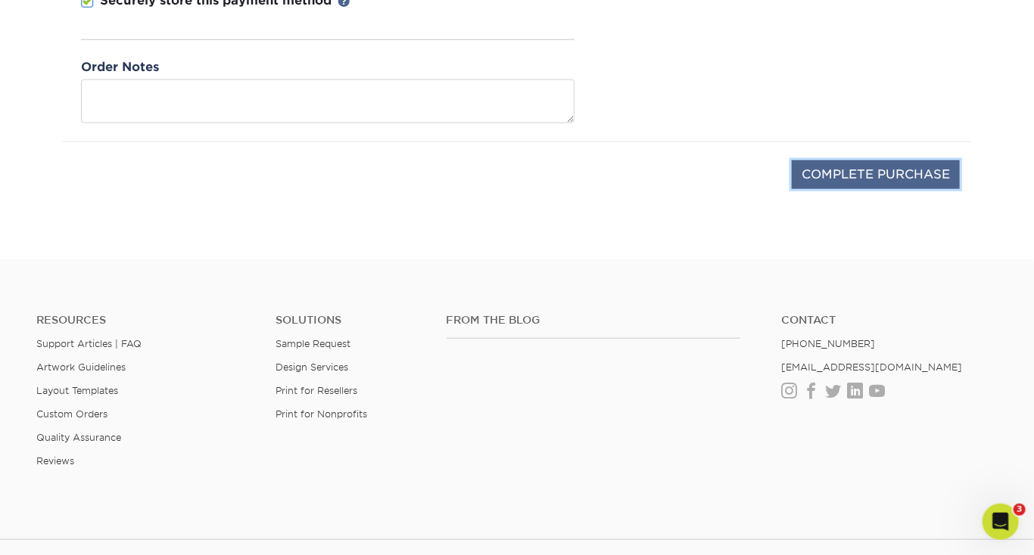
click at [835, 167] on input "COMPLETE PURCHASE" at bounding box center [875, 174] width 168 height 29
type input "PROCESSING, PLEASE WAIT..."
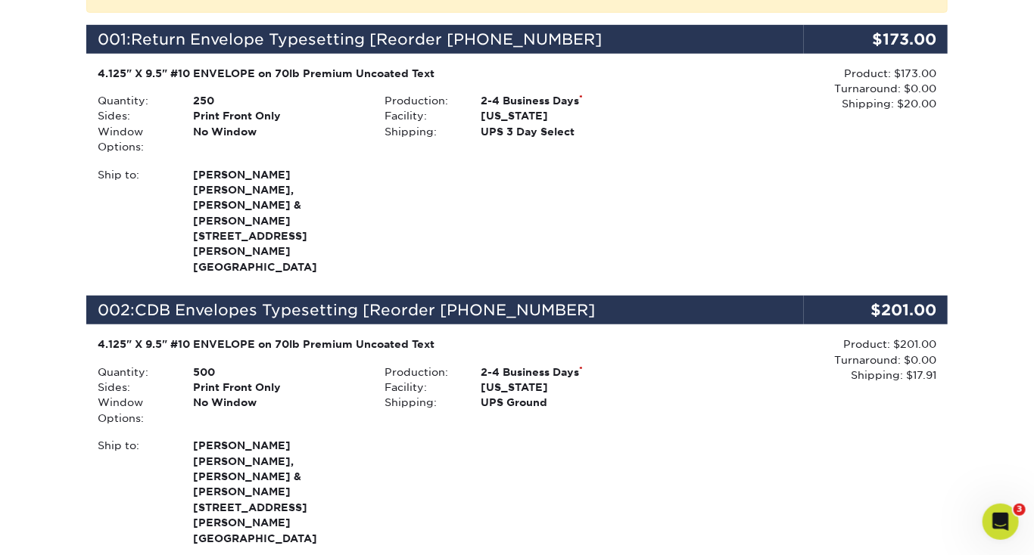
scroll to position [121, 0]
